Goal: Information Seeking & Learning: Learn about a topic

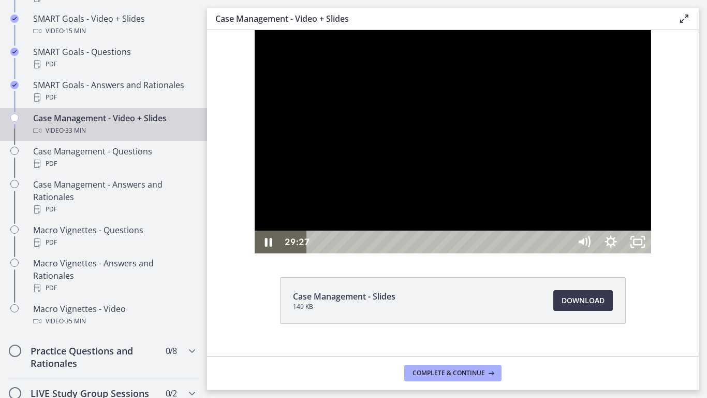
click at [481, 222] on div at bounding box center [453, 141] width 397 height 223
click at [478, 223] on div at bounding box center [453, 141] width 397 height 223
click at [625, 253] on icon "Show settings menu" at bounding box center [611, 241] width 27 height 23
click at [611, 208] on span "Speed" at bounding box center [594, 196] width 34 height 23
click at [651, 163] on label "1.5x" at bounding box center [611, 151] width 81 height 24
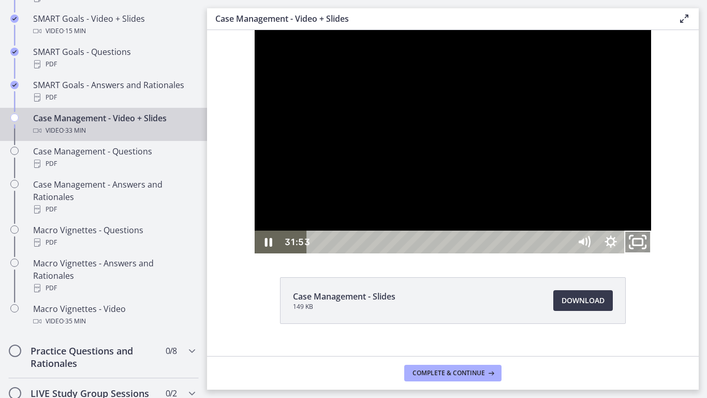
click at [654, 256] on icon "Unfullscreen" at bounding box center [638, 241] width 32 height 27
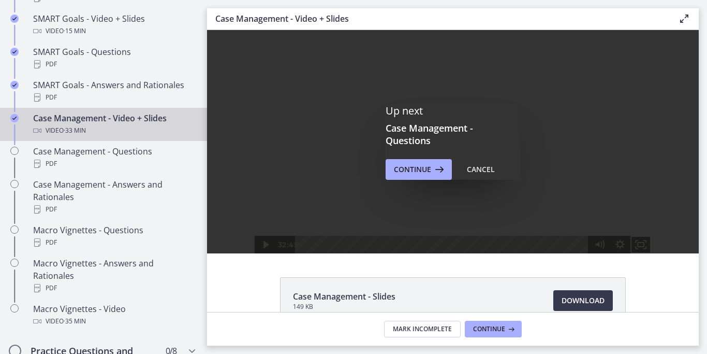
click at [601, 166] on div "Up next Case Management - Questions Continue Cancel" at bounding box center [453, 141] width 492 height 223
click at [406, 172] on span "Continue" at bounding box center [412, 169] width 37 height 12
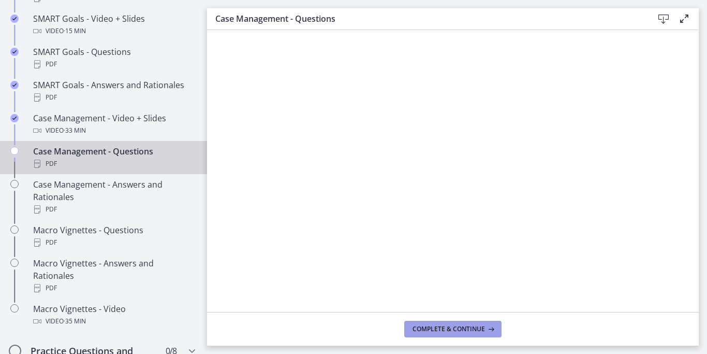
click at [416, 329] on span "Complete & continue" at bounding box center [449, 329] width 72 height 8
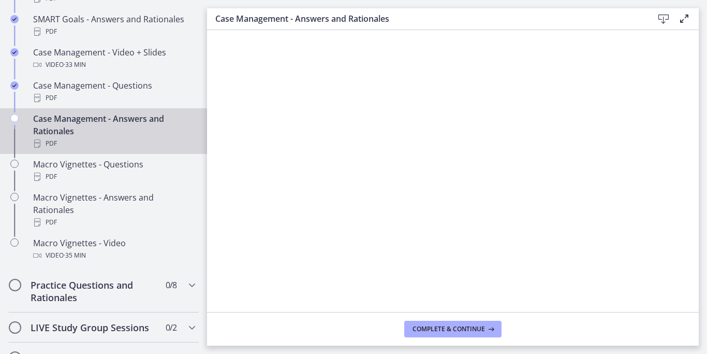
scroll to position [998, 0]
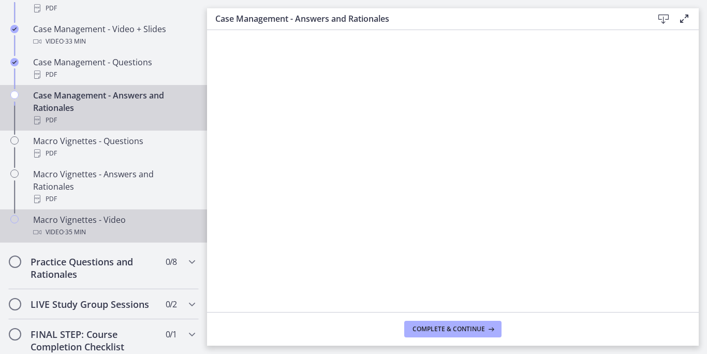
click at [118, 234] on div "Macro Vignettes - Video Video · 35 min" at bounding box center [114, 225] width 162 height 25
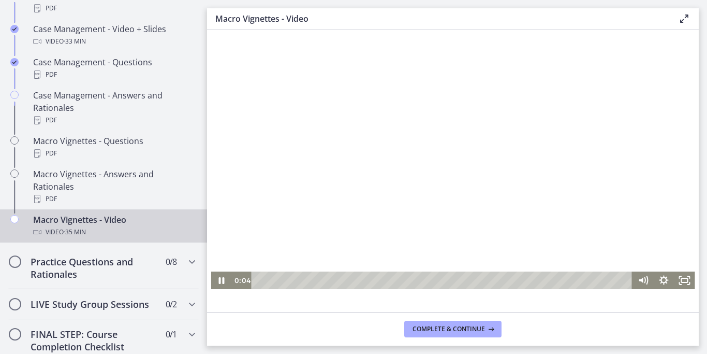
click at [412, 225] on div at bounding box center [453, 169] width 484 height 239
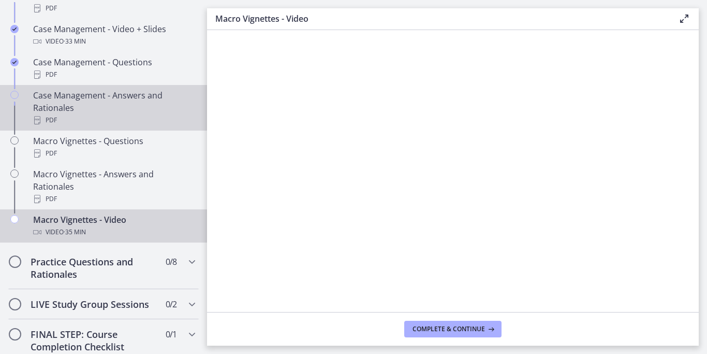
click at [119, 111] on div "Case Management - Answers and Rationales PDF" at bounding box center [114, 107] width 162 height 37
click at [100, 238] on div "Video · 35 min" at bounding box center [114, 232] width 162 height 12
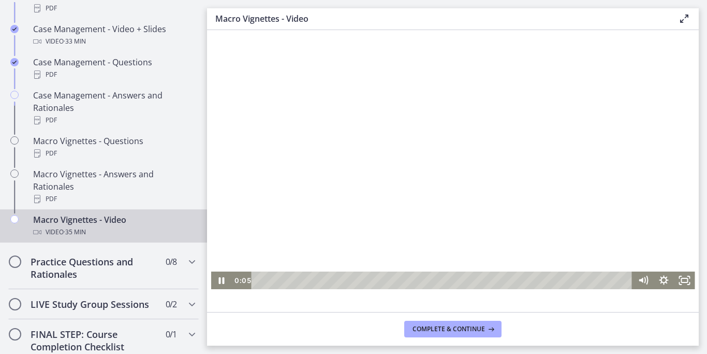
click at [313, 169] on div at bounding box center [453, 169] width 484 height 239
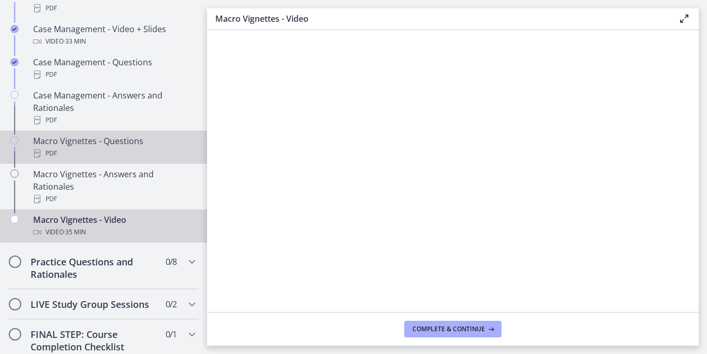
click at [130, 154] on div "Macro Vignettes - Questions PDF" at bounding box center [114, 147] width 162 height 25
